Goal: Task Accomplishment & Management: Complete application form

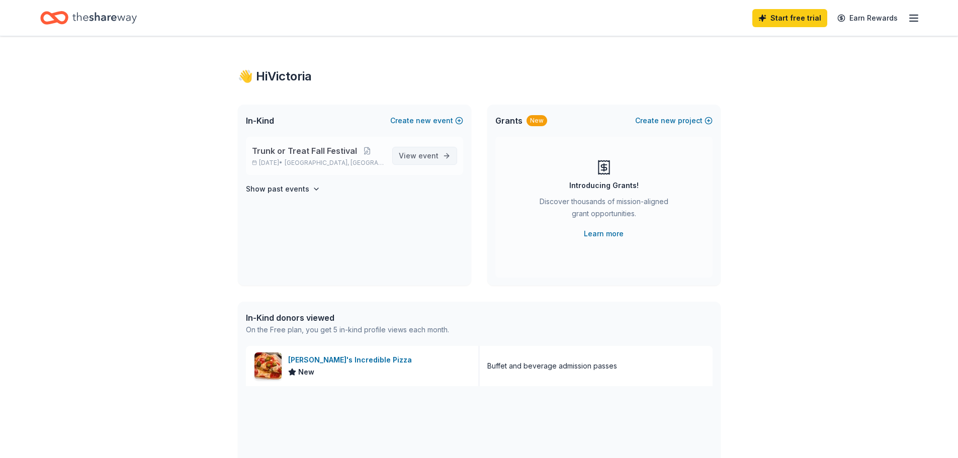
click at [413, 157] on span "View event" at bounding box center [419, 156] width 40 height 12
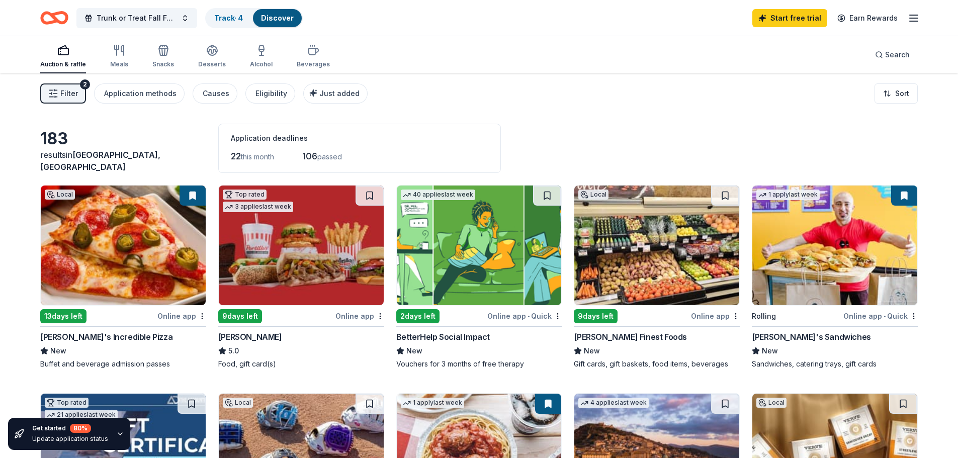
click at [99, 235] on img at bounding box center [123, 246] width 165 height 120
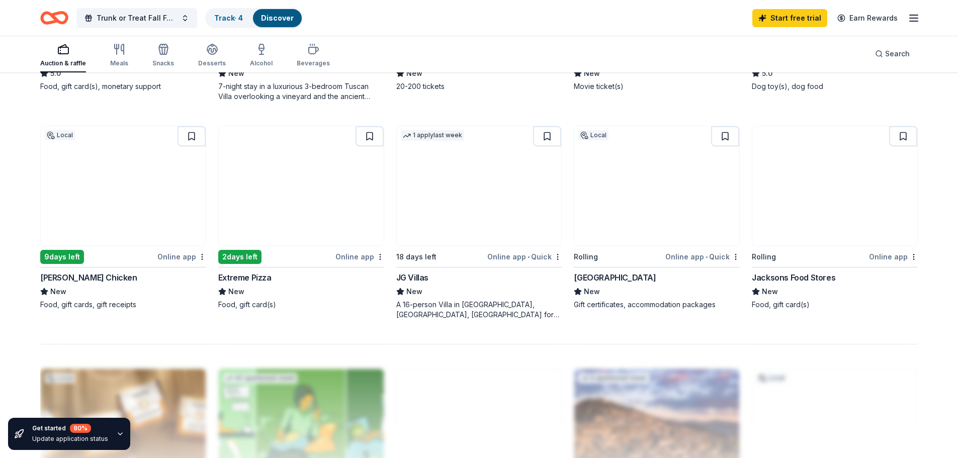
scroll to position [654, 0]
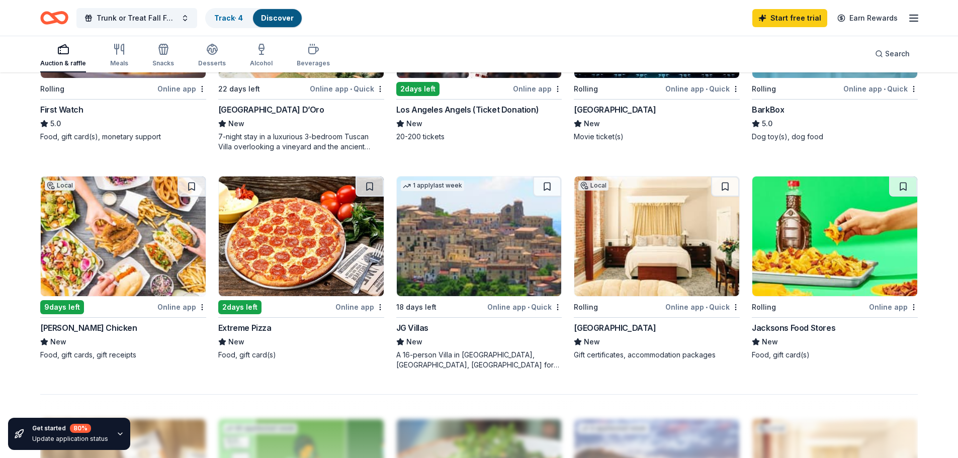
click at [670, 266] on img at bounding box center [656, 236] width 165 height 120
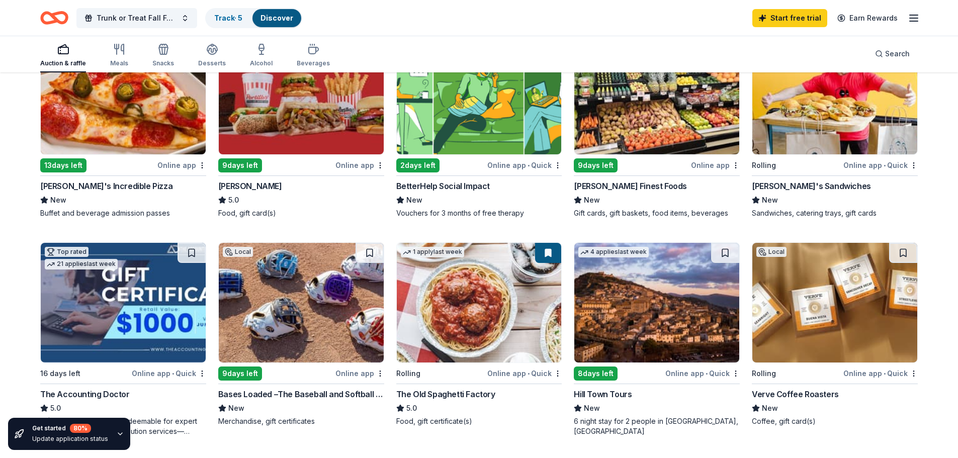
scroll to position [201, 0]
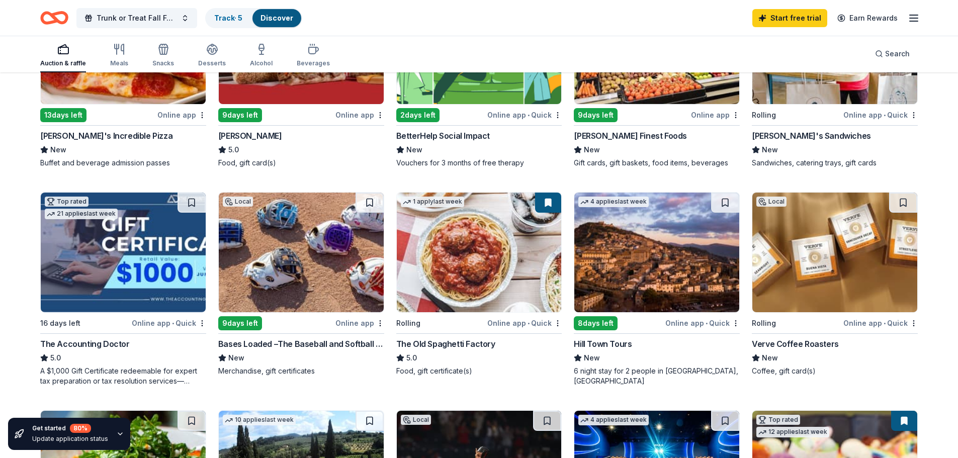
click at [827, 265] on img at bounding box center [834, 253] width 165 height 120
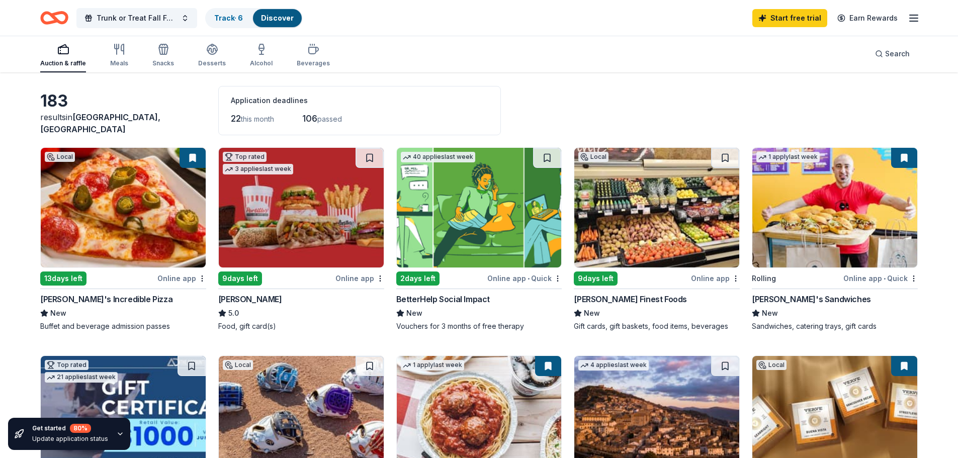
scroll to position [0, 0]
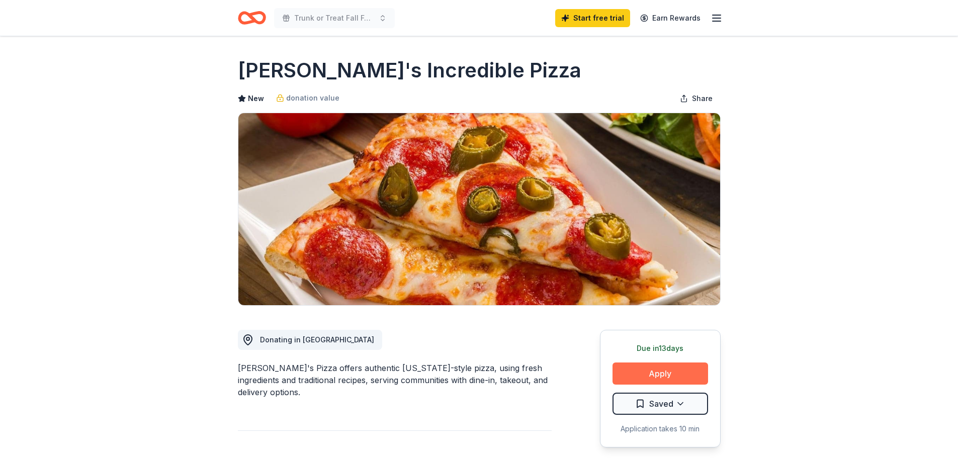
click at [630, 379] on button "Apply" at bounding box center [660, 374] width 96 height 22
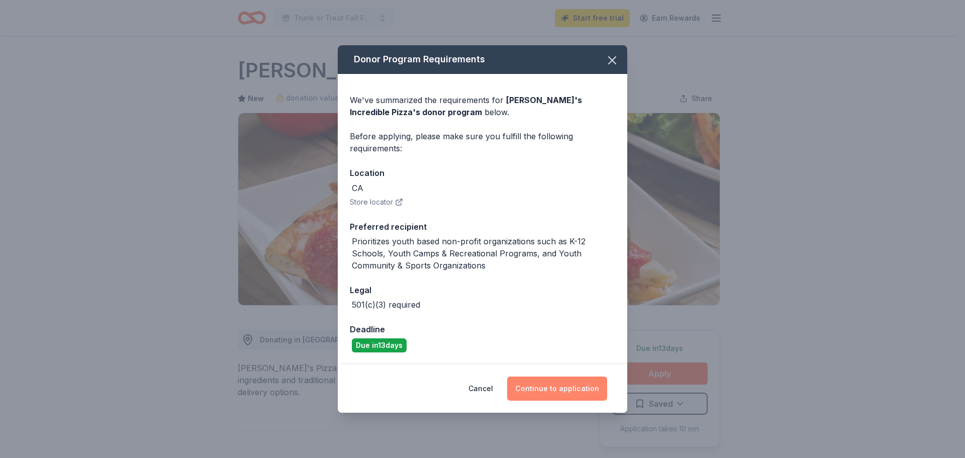
click at [572, 386] on button "Continue to application" at bounding box center [557, 389] width 100 height 24
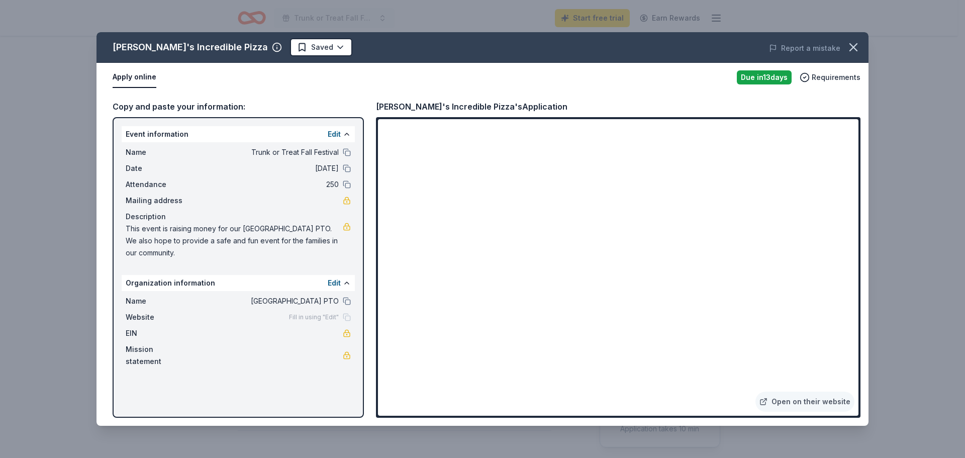
drag, startPoint x: 177, startPoint y: 253, endPoint x: 132, endPoint y: 228, distance: 51.3
click at [132, 228] on span "This event is raising money for our [GEOGRAPHIC_DATA] PTO. We also hope to prov…" at bounding box center [234, 241] width 217 height 36
drag, startPoint x: 132, startPoint y: 226, endPoint x: 212, endPoint y: 246, distance: 82.4
click at [207, 246] on span "This event is raising money for our [GEOGRAPHIC_DATA] PTO. We also hope to prov…" at bounding box center [234, 241] width 217 height 36
click at [851, 51] on icon "button" at bounding box center [854, 47] width 14 height 14
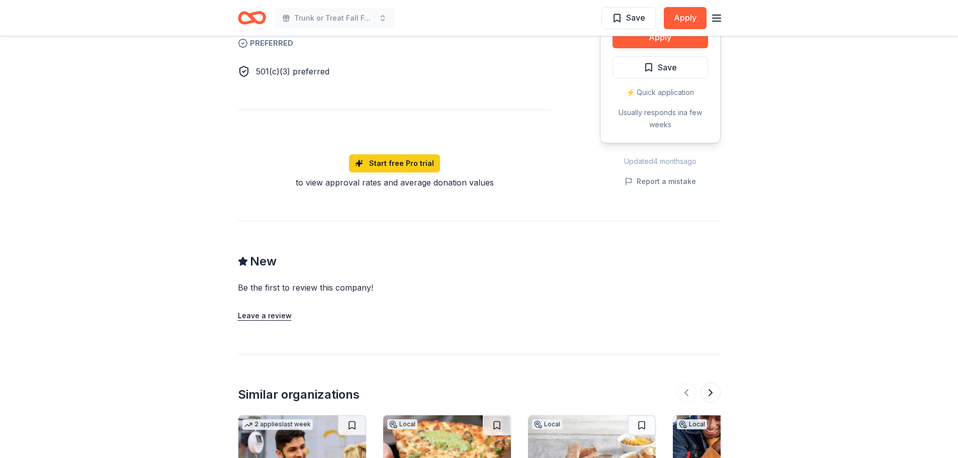
scroll to position [754, 0]
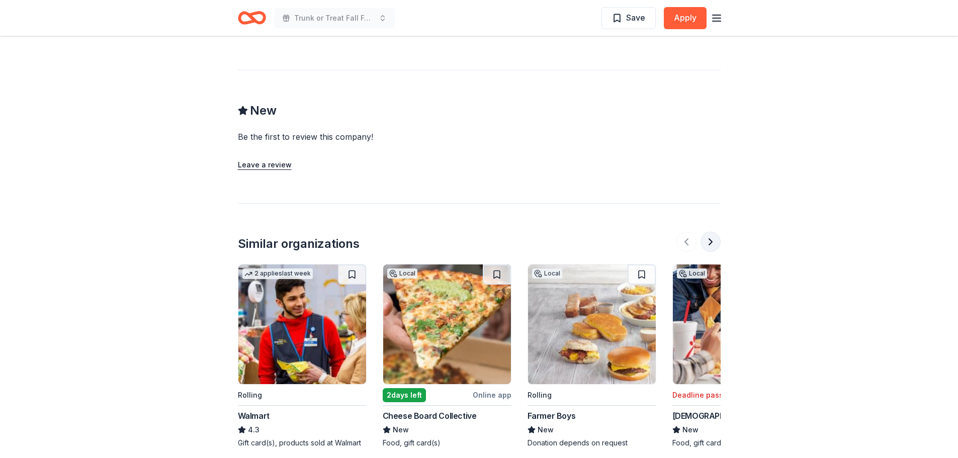
click at [712, 249] on button at bounding box center [710, 242] width 20 height 20
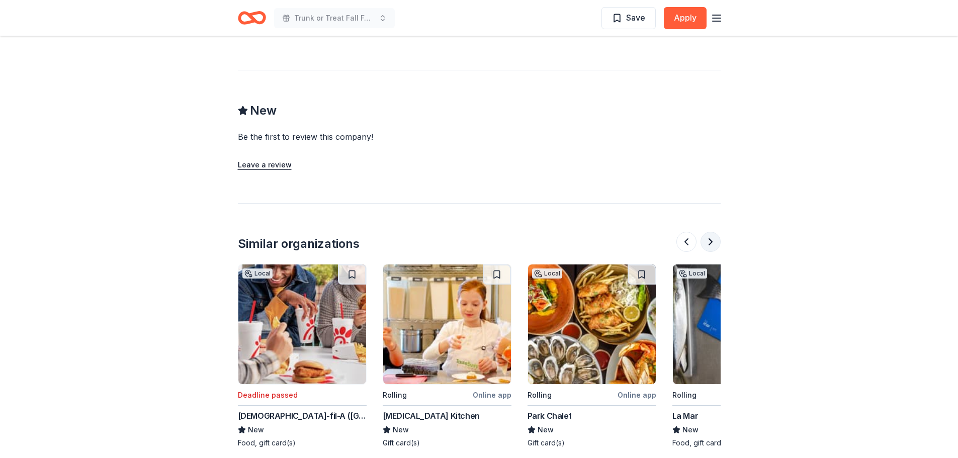
click at [709, 243] on button at bounding box center [710, 242] width 20 height 20
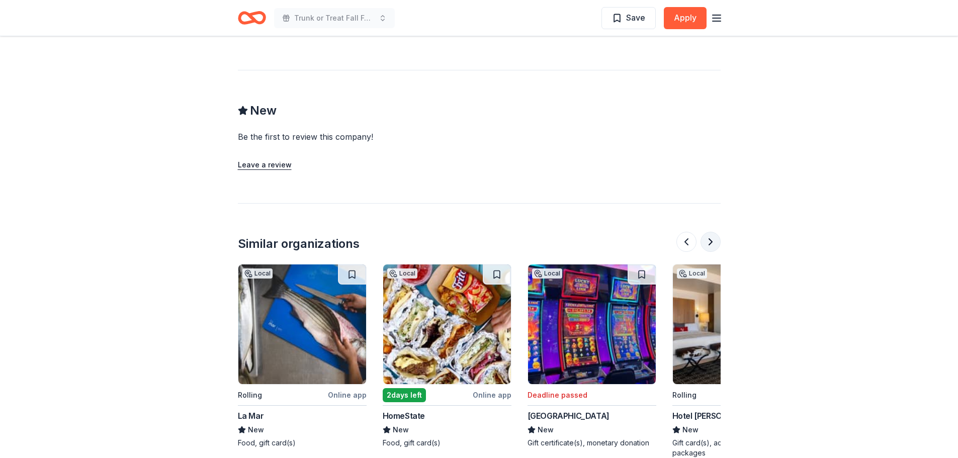
click at [709, 243] on button at bounding box center [710, 242] width 20 height 20
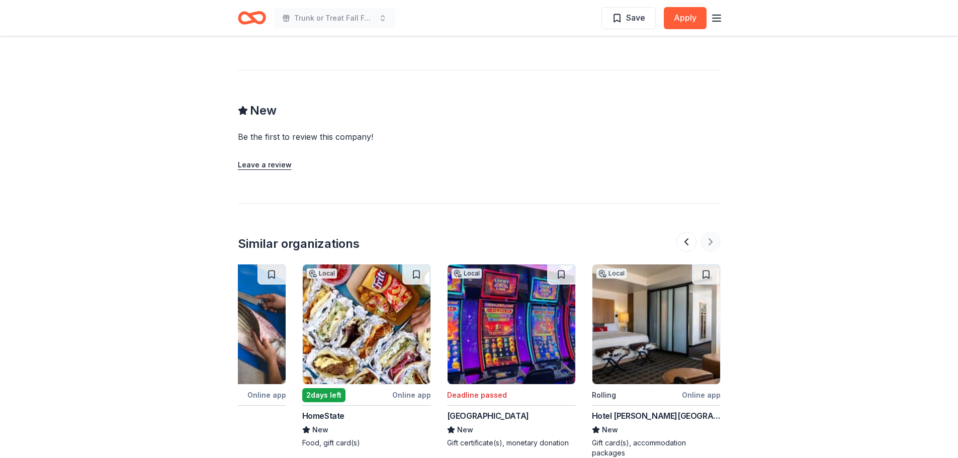
click at [709, 243] on div at bounding box center [698, 242] width 44 height 20
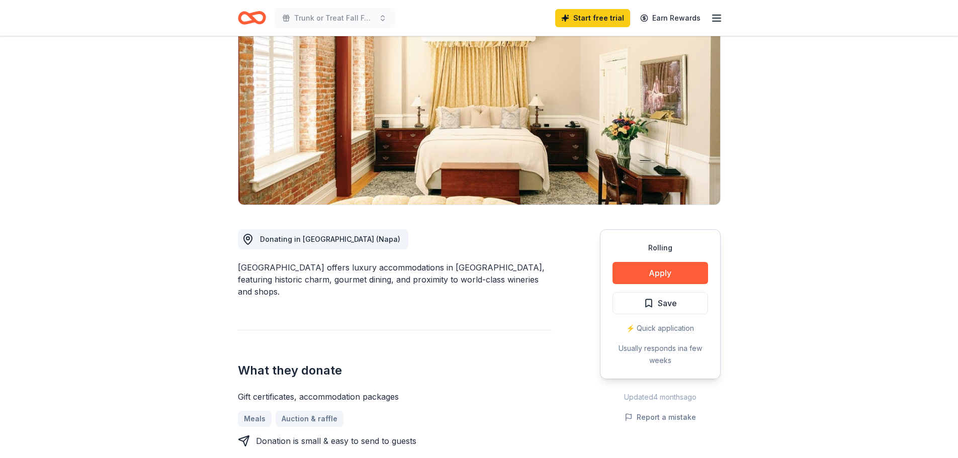
scroll to position [50, 0]
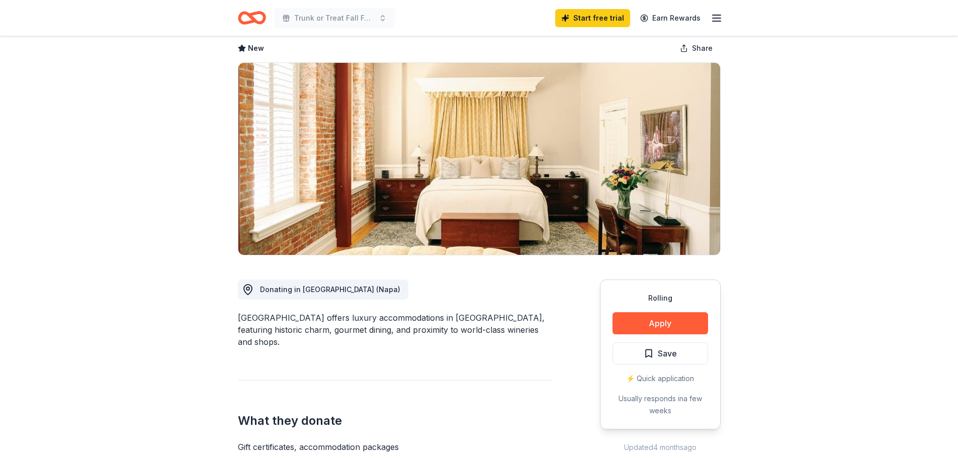
click at [648, 350] on span "Save" at bounding box center [660, 353] width 33 height 13
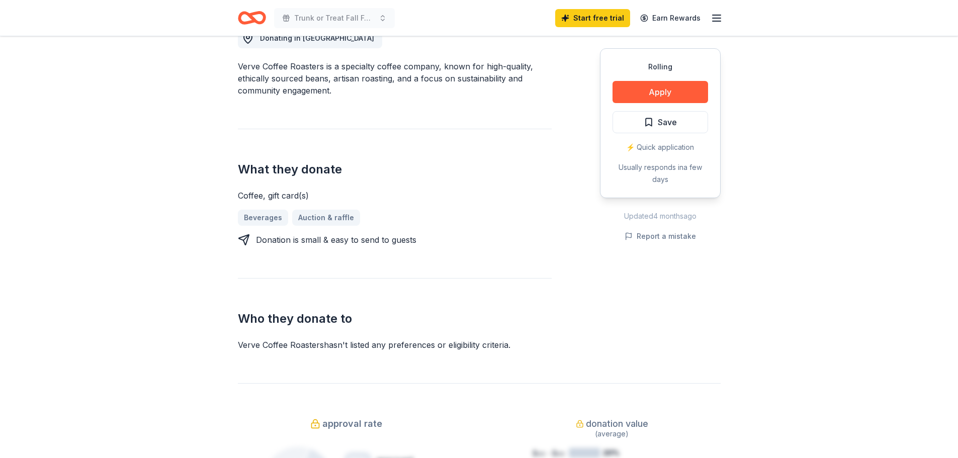
scroll to position [50, 0]
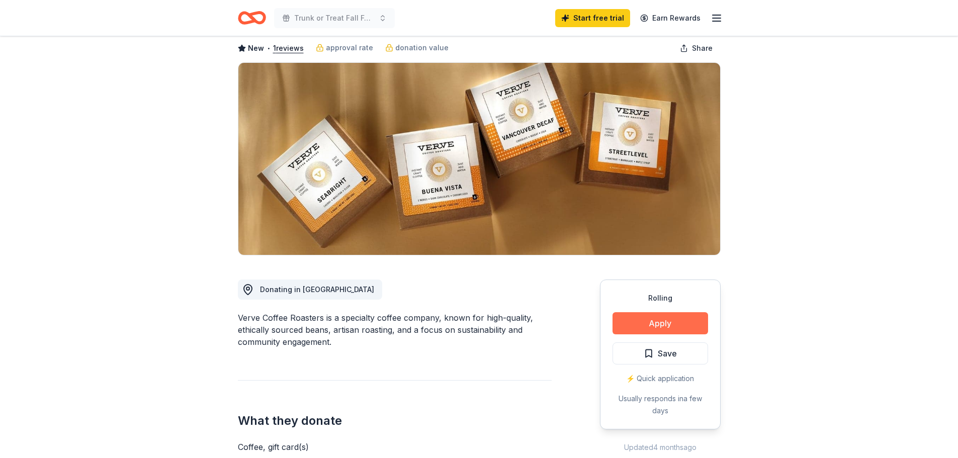
click at [663, 325] on button "Apply" at bounding box center [660, 323] width 96 height 22
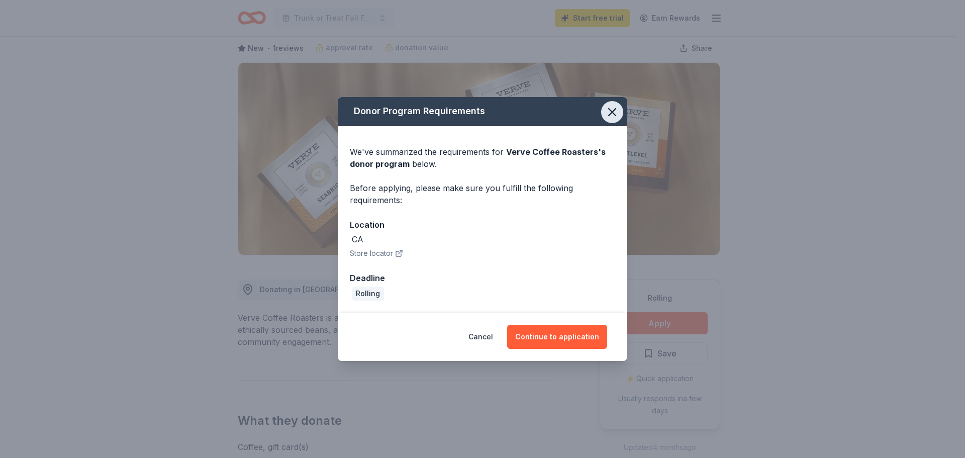
click at [608, 110] on icon "button" at bounding box center [612, 112] width 14 height 14
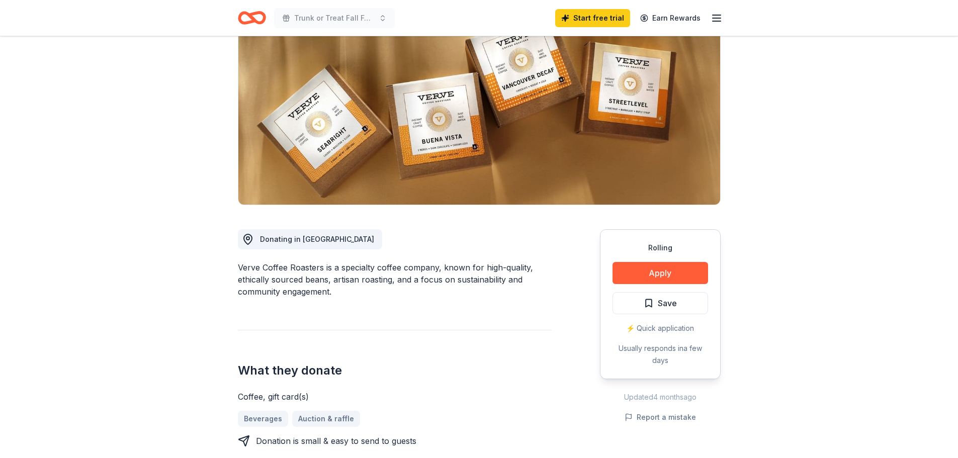
scroll to position [0, 0]
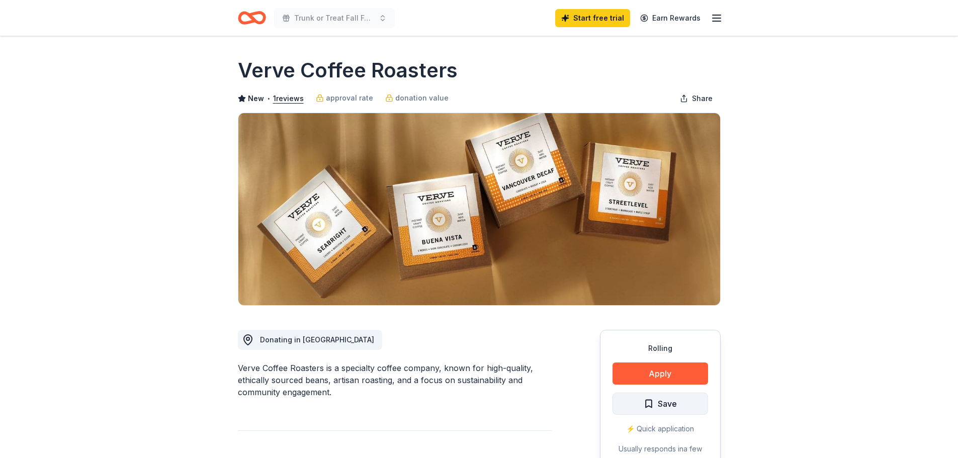
click at [666, 401] on span "Save" at bounding box center [667, 403] width 19 height 13
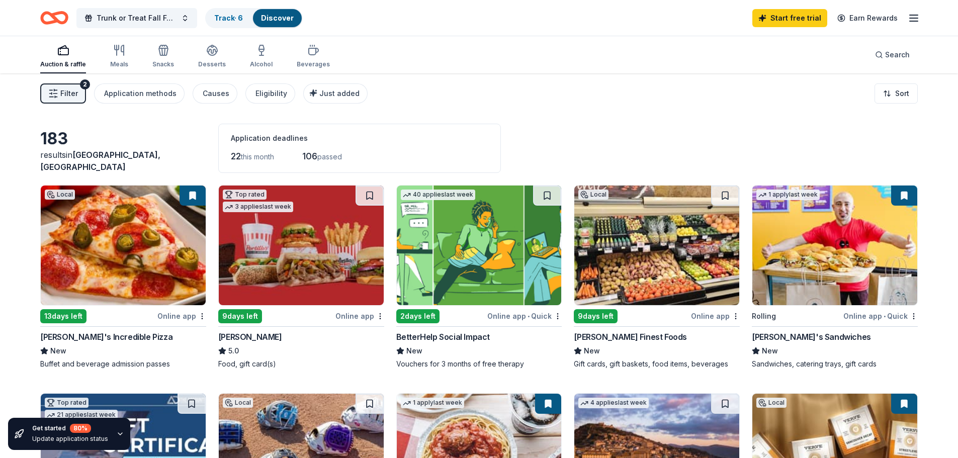
click at [45, 93] on button "Filter 2" at bounding box center [63, 93] width 46 height 20
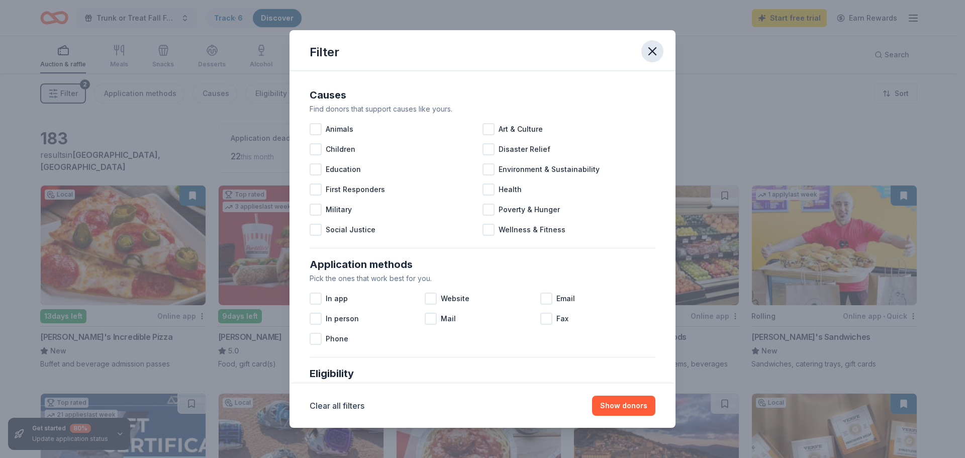
click at [648, 45] on icon "button" at bounding box center [653, 51] width 14 height 14
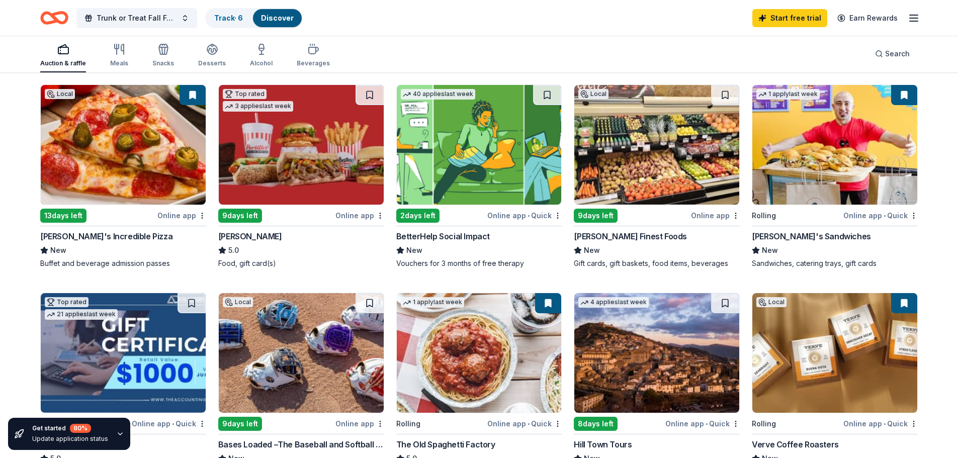
scroll to position [151, 0]
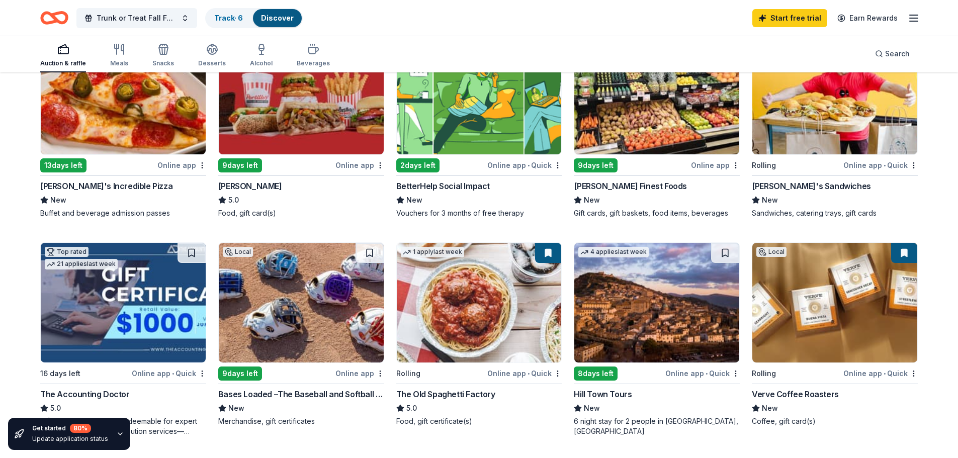
click at [859, 312] on img at bounding box center [834, 303] width 165 height 120
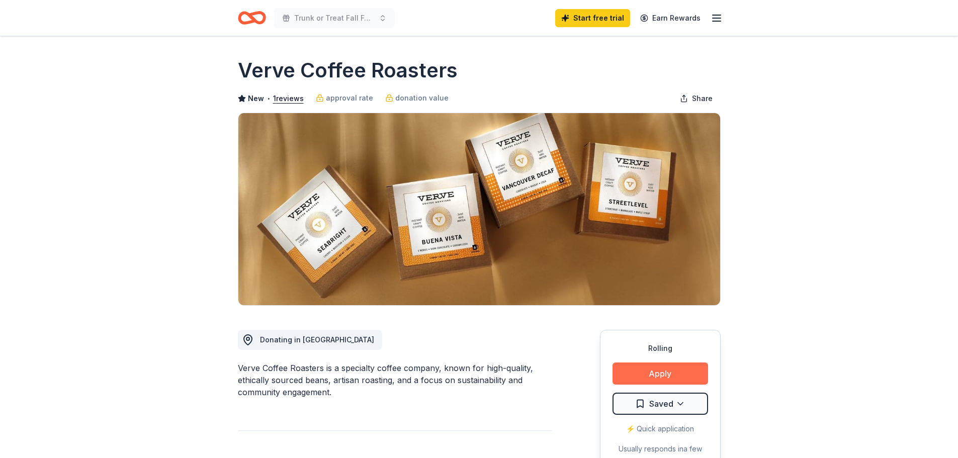
click at [646, 375] on button "Apply" at bounding box center [660, 374] width 96 height 22
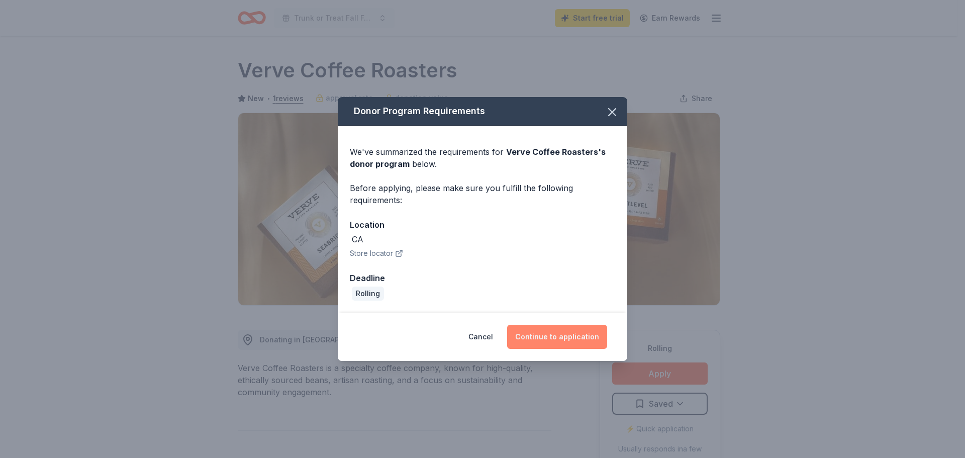
click at [557, 335] on button "Continue to application" at bounding box center [557, 337] width 100 height 24
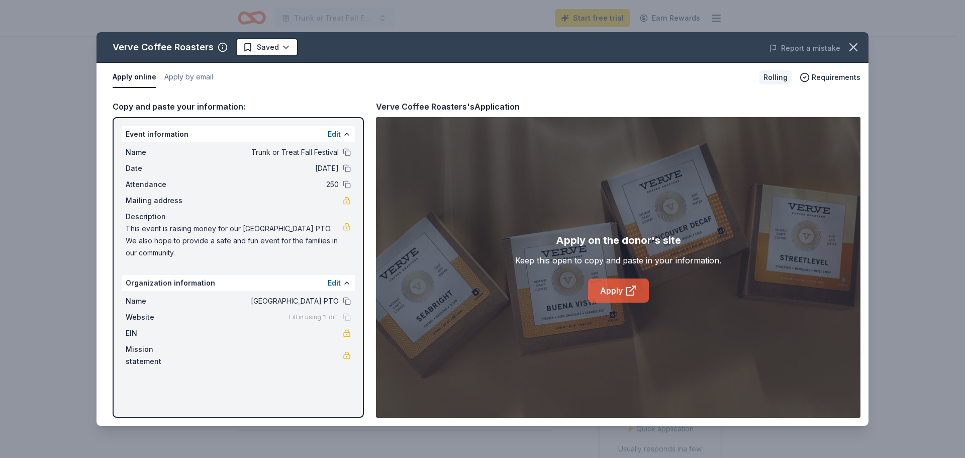
click at [617, 288] on link "Apply" at bounding box center [618, 291] width 61 height 24
